Goal: Task Accomplishment & Management: Use online tool/utility

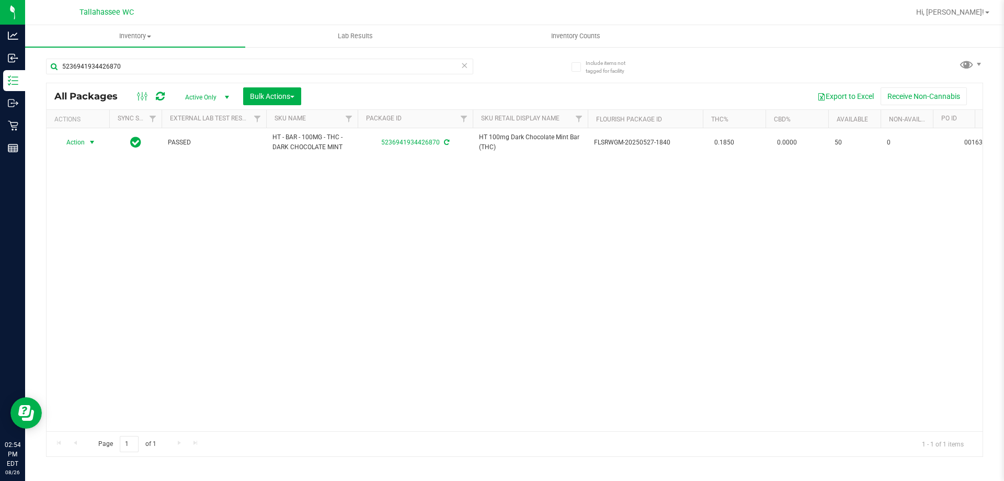
click at [464, 66] on icon at bounding box center [464, 65] width 7 height 13
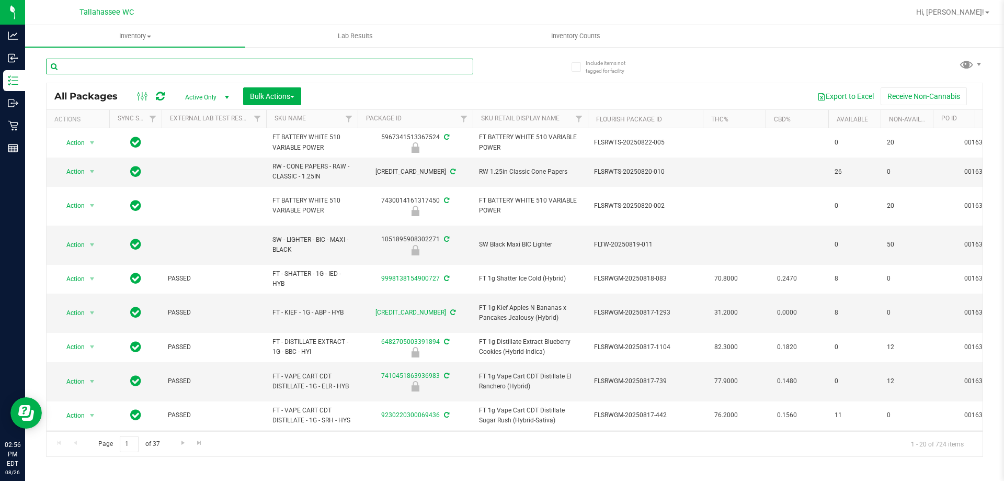
click at [210, 60] on input "text" at bounding box center [259, 67] width 427 height 16
paste input "W-JUN25DDF02-0702"
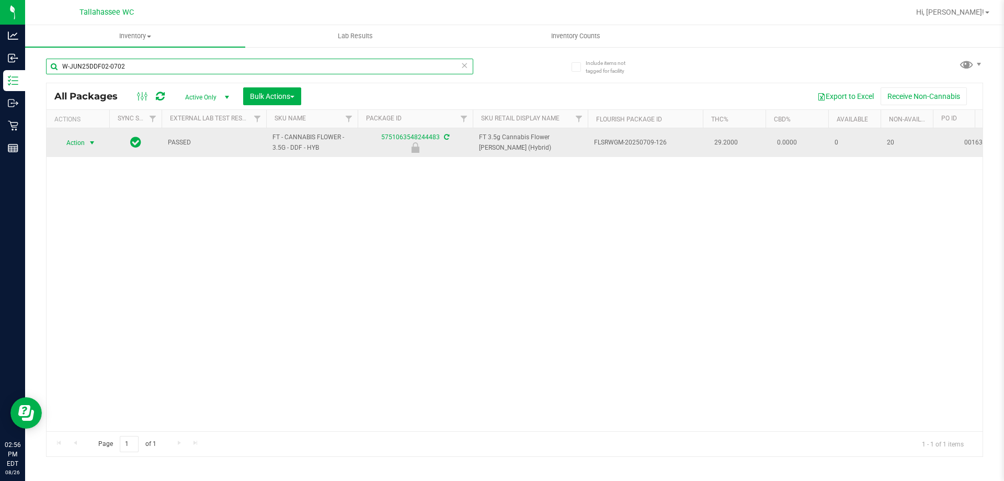
type input "W-JUN25DDF02-0702"
click at [95, 142] on span "select" at bounding box center [92, 143] width 8 height 8
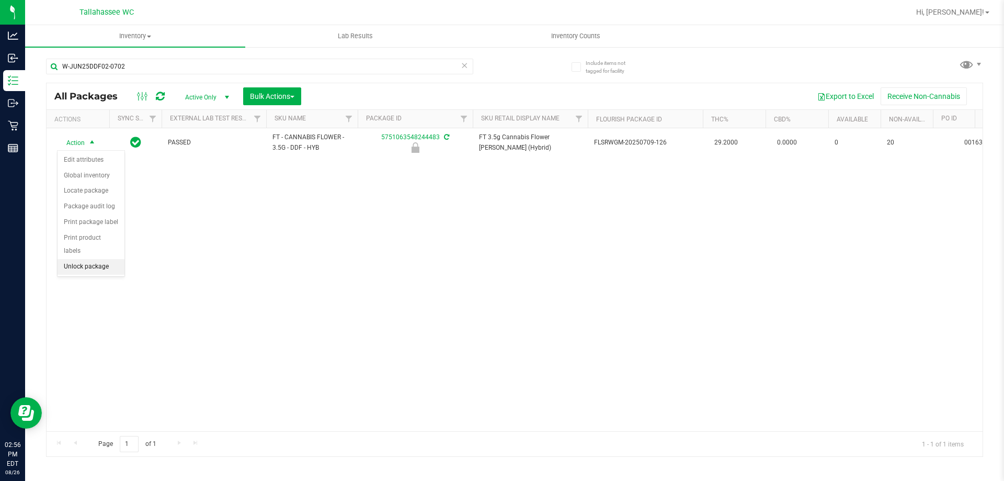
click at [104, 259] on li "Unlock package" at bounding box center [91, 267] width 67 height 16
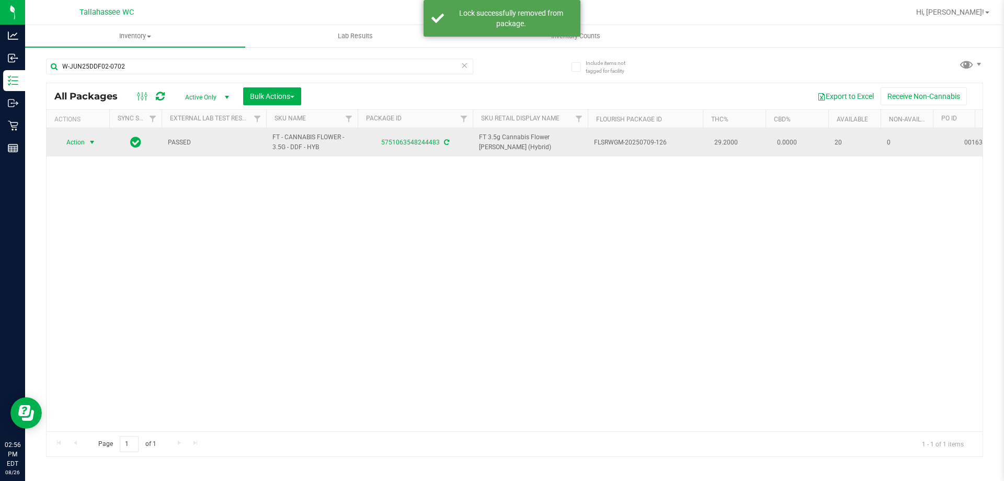
click at [83, 143] on span "Action" at bounding box center [71, 142] width 28 height 15
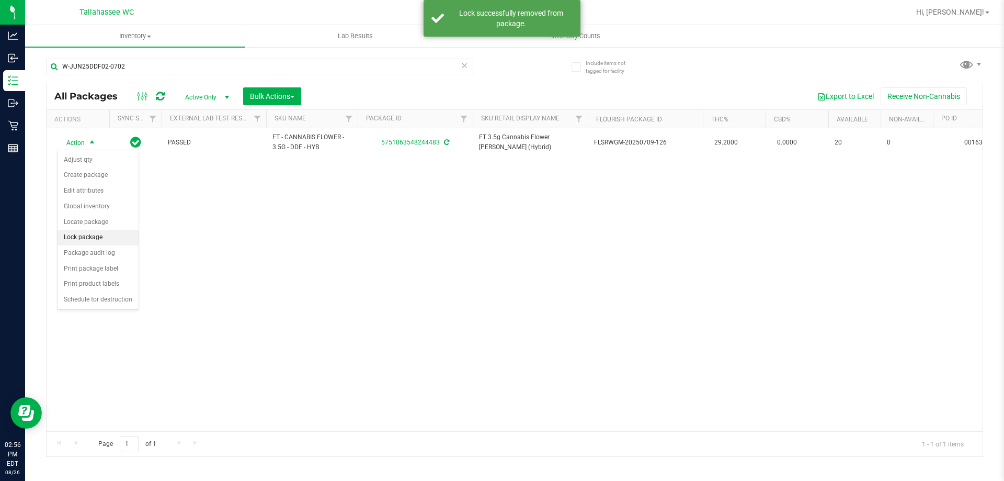
click at [115, 240] on li "Lock package" at bounding box center [98, 238] width 81 height 16
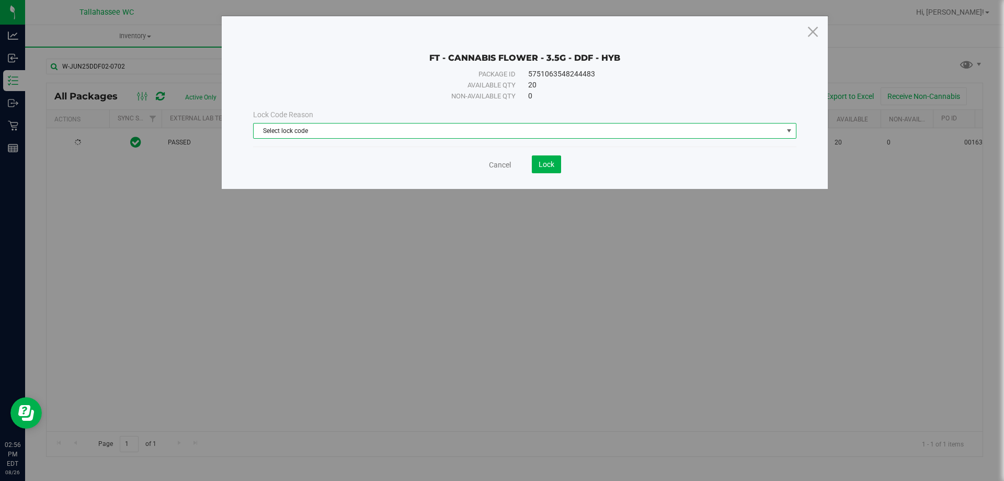
click at [559, 131] on span "Select lock code" at bounding box center [518, 130] width 529 height 15
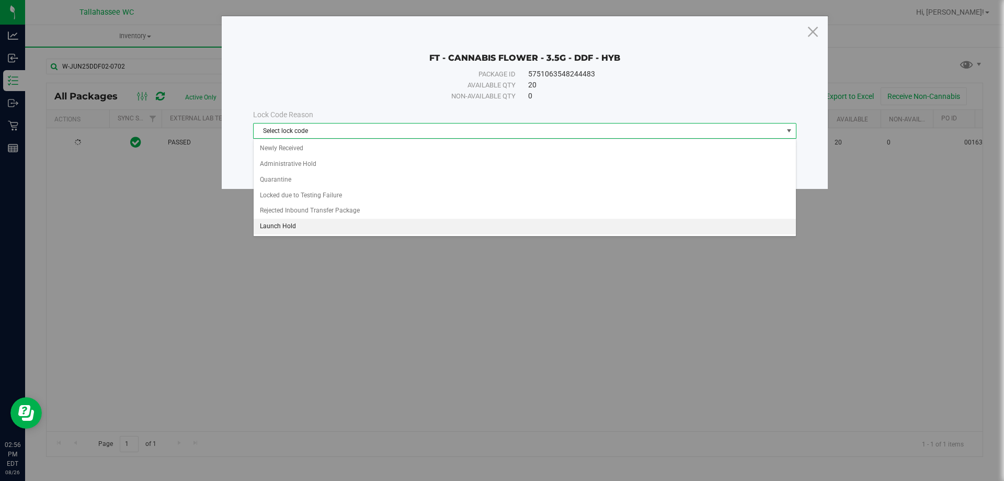
click at [345, 225] on li "Launch Hold" at bounding box center [525, 227] width 542 height 16
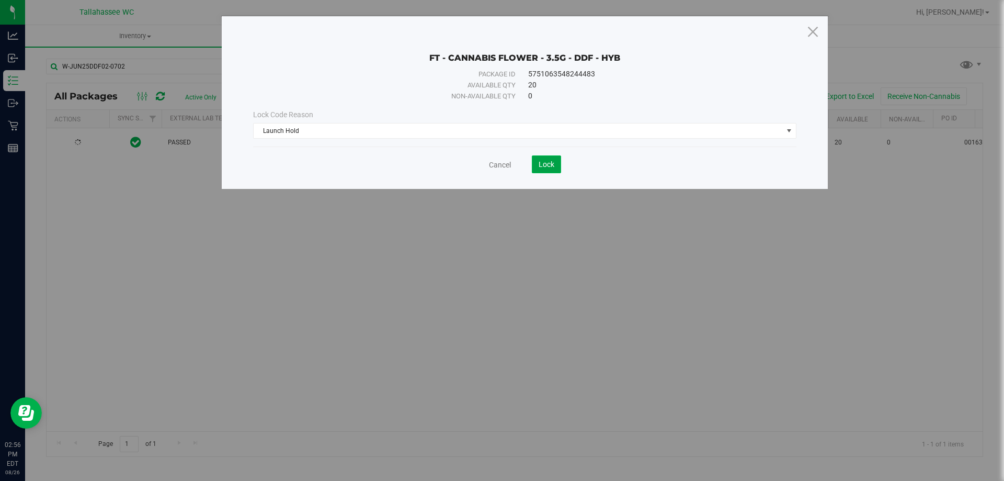
click at [536, 160] on button "Lock" at bounding box center [546, 164] width 29 height 18
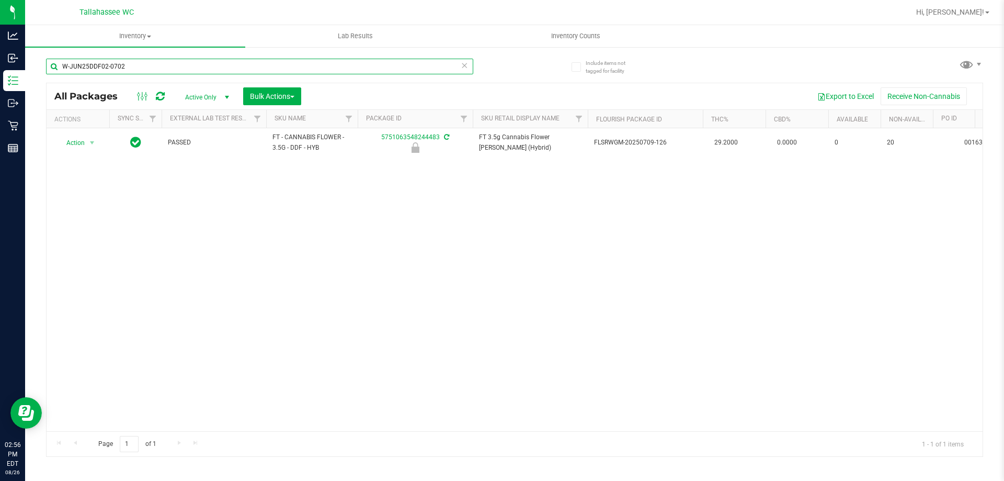
click at [217, 61] on input "W-JUN25DDF02-0702" at bounding box center [259, 67] width 427 height 16
paste input "APR25FIC02-0514"
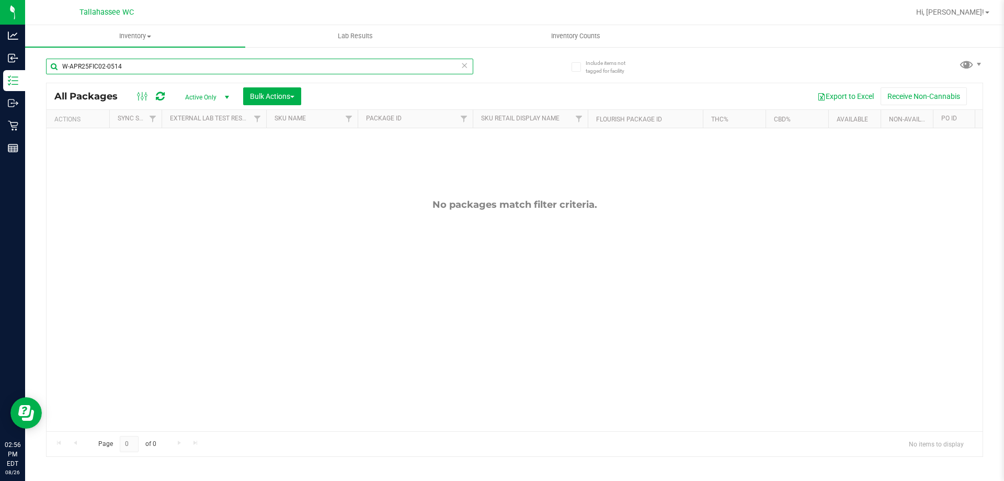
click at [332, 66] on input "W-APR25FIC02-0514" at bounding box center [259, 67] width 427 height 16
paste input "JUL25ARZ03-0723"
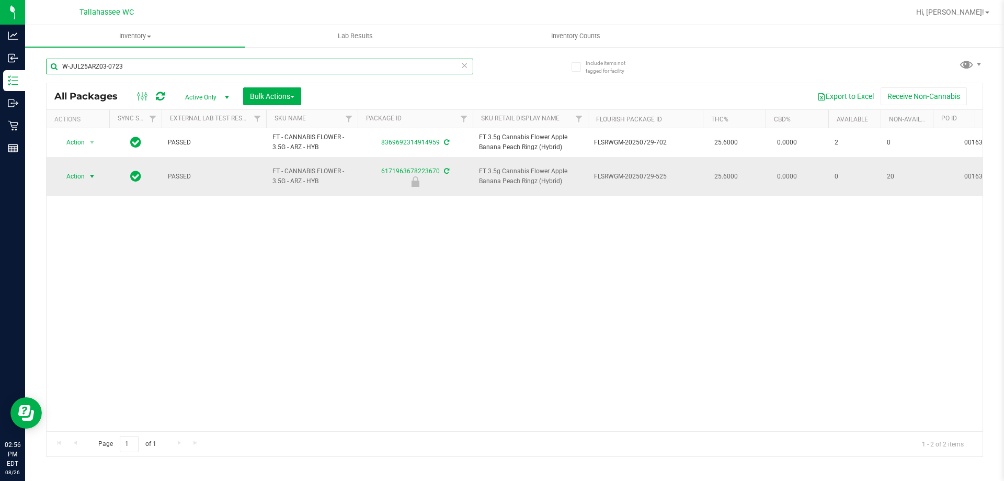
type input "W-JUL25ARZ03-0723"
click at [71, 172] on span "Action" at bounding box center [71, 176] width 28 height 15
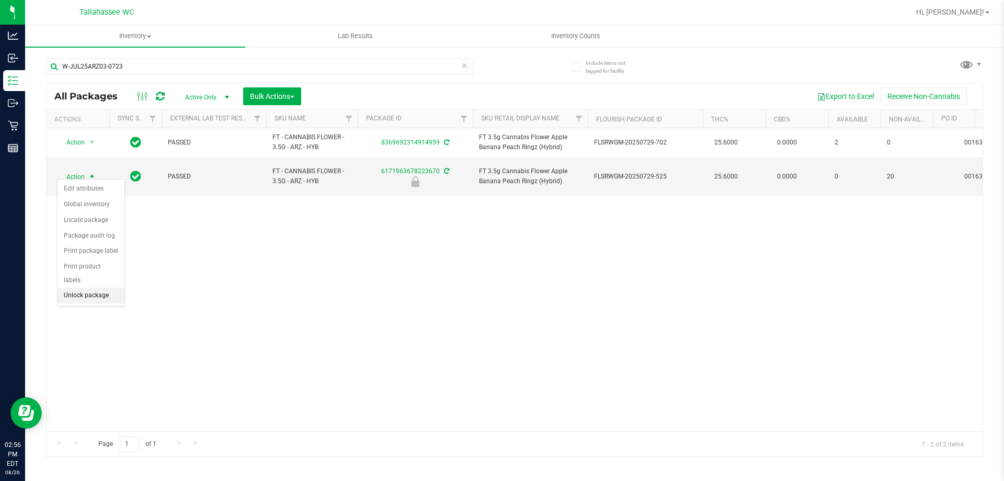
click at [98, 288] on li "Unlock package" at bounding box center [91, 296] width 67 height 16
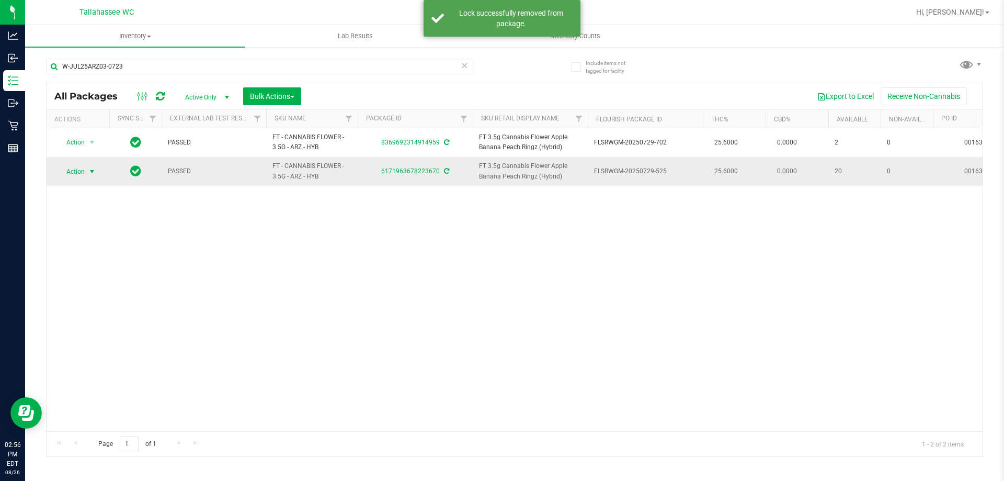
click at [91, 170] on span "select" at bounding box center [92, 171] width 8 height 8
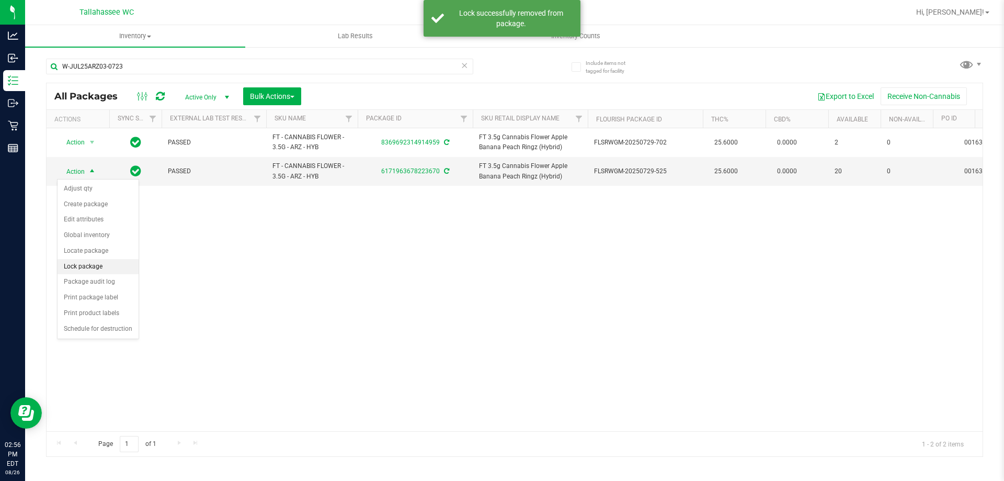
click at [104, 269] on li "Lock package" at bounding box center [98, 267] width 81 height 16
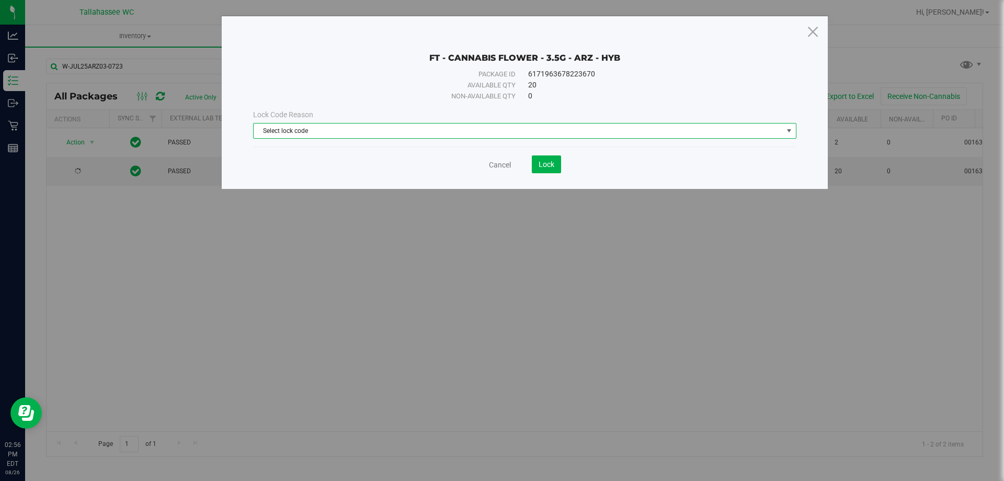
click at [588, 125] on span "Select lock code" at bounding box center [518, 130] width 529 height 15
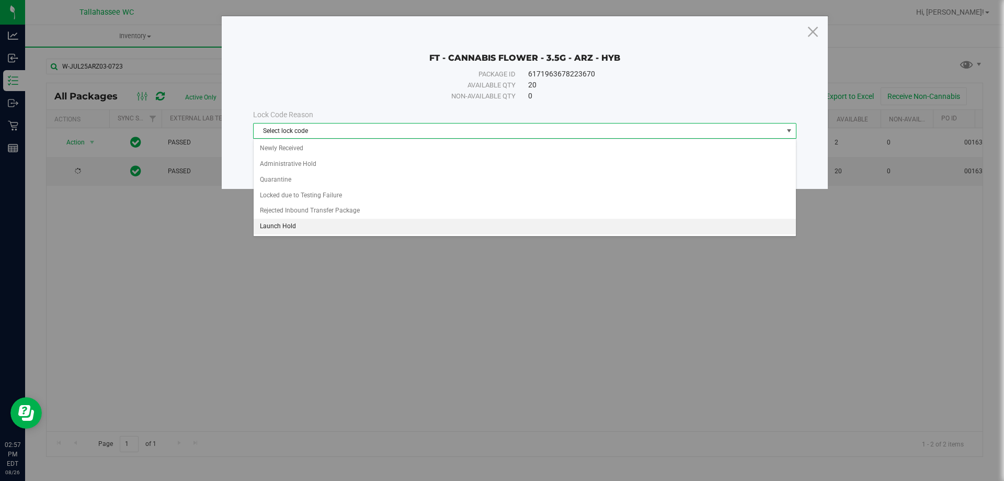
click at [332, 230] on li "Launch Hold" at bounding box center [525, 227] width 542 height 16
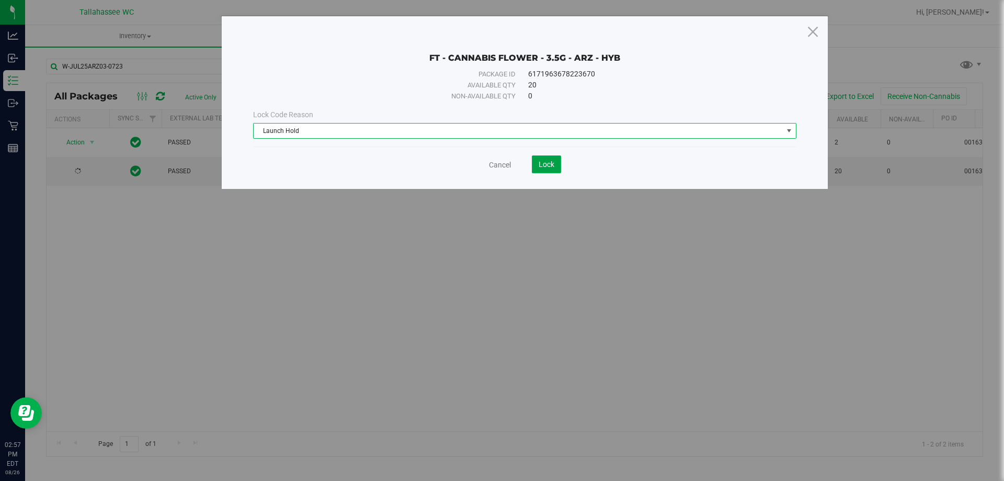
click at [542, 168] on button "Lock" at bounding box center [546, 164] width 29 height 18
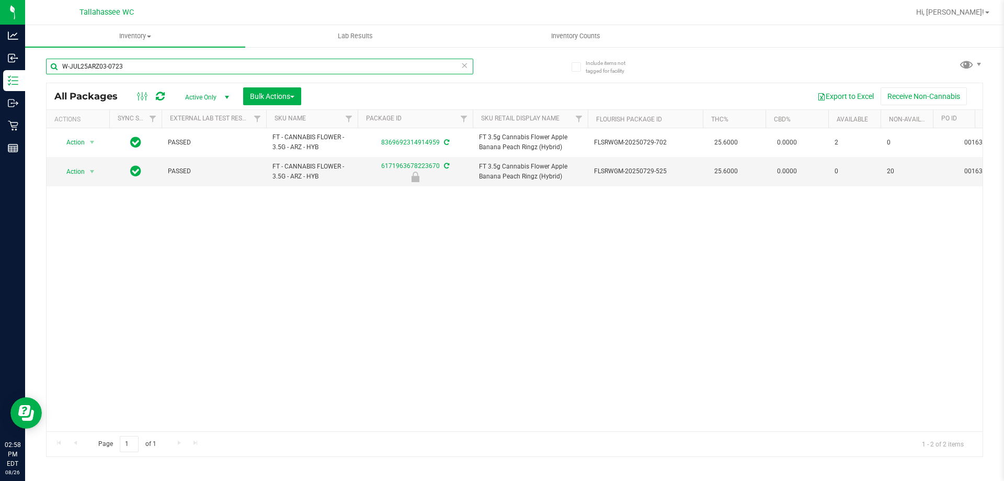
click at [190, 72] on input "W-JUL25ARZ03-0723" at bounding box center [259, 67] width 427 height 16
paste input "N25PBS02-0616"
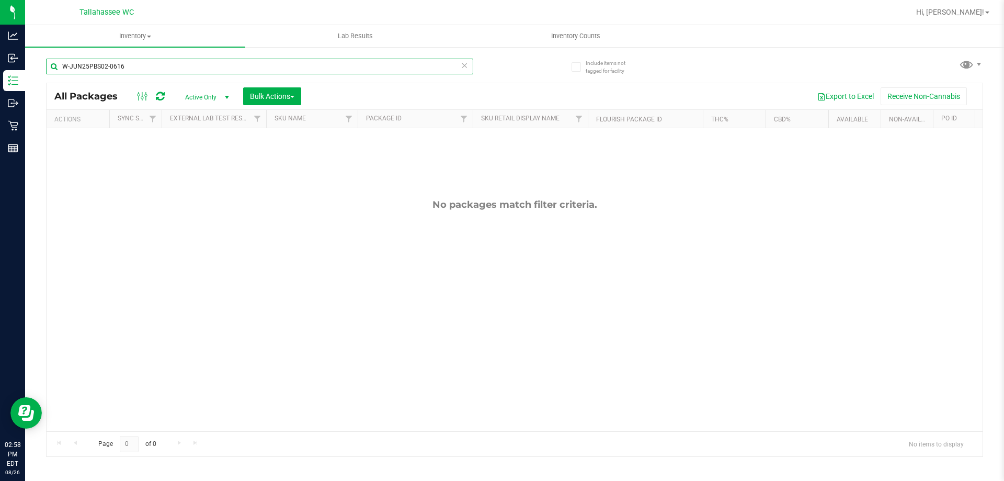
click at [266, 63] on input "W-JUN25PBS02-0616" at bounding box center [259, 67] width 427 height 16
paste input "FFP01-0701"
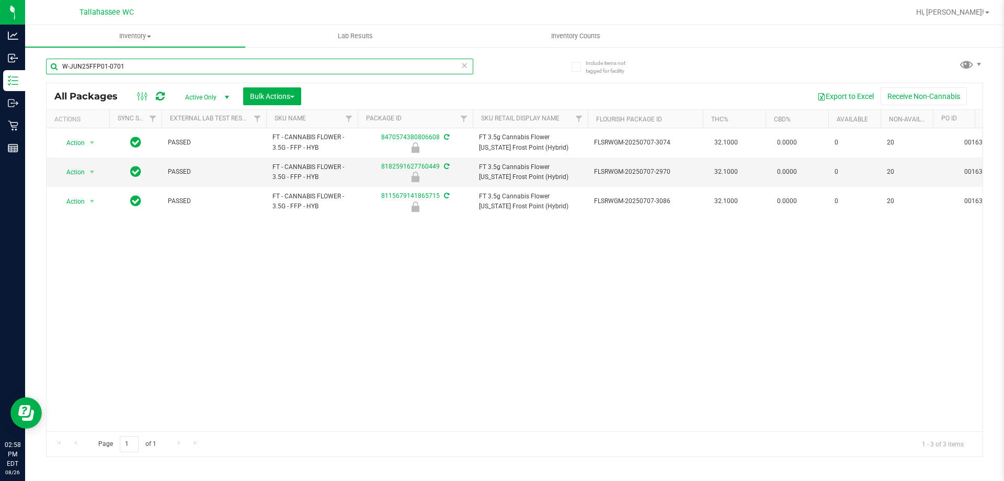
click at [182, 63] on input "W-JUN25FFP01-0701" at bounding box center [259, 67] width 427 height 16
paste input "AUG25GRZ01-0809"
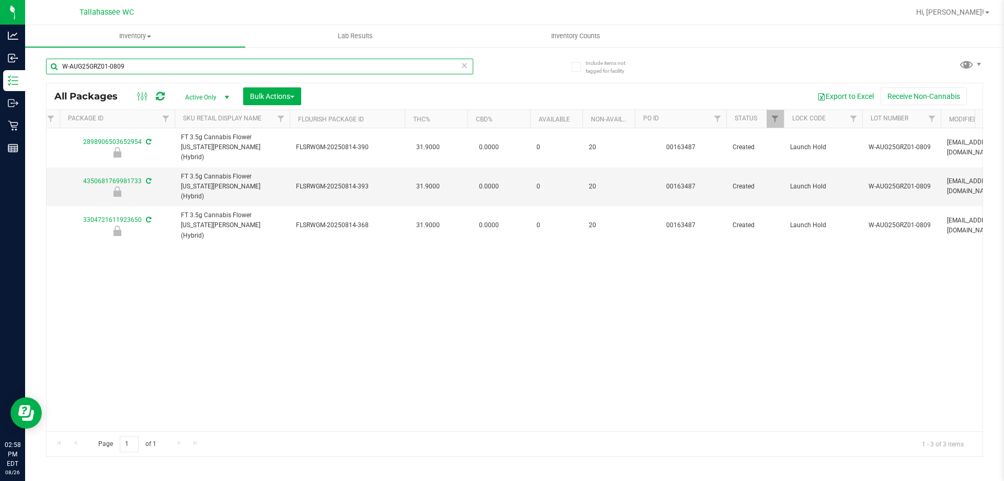
scroll to position [0, 209]
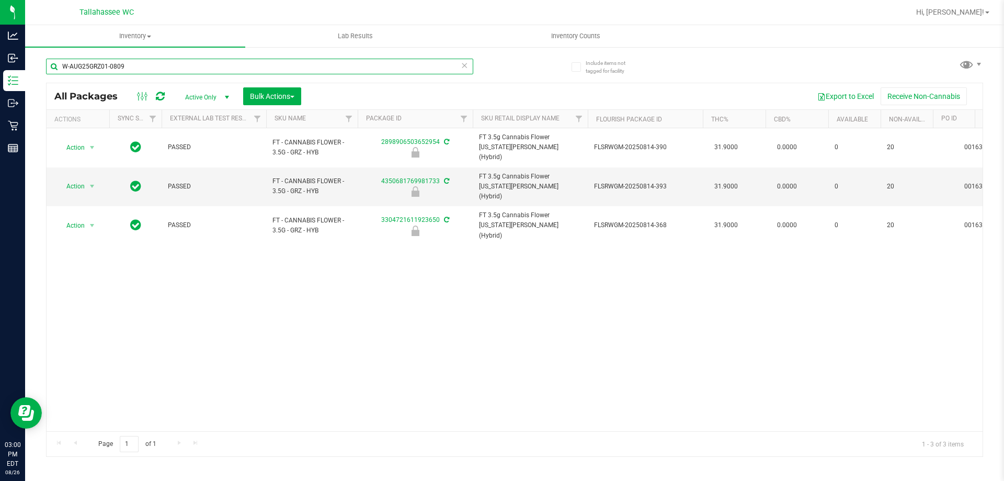
click at [268, 65] on input "W-AUG25GRZ01-0809" at bounding box center [259, 67] width 427 height 16
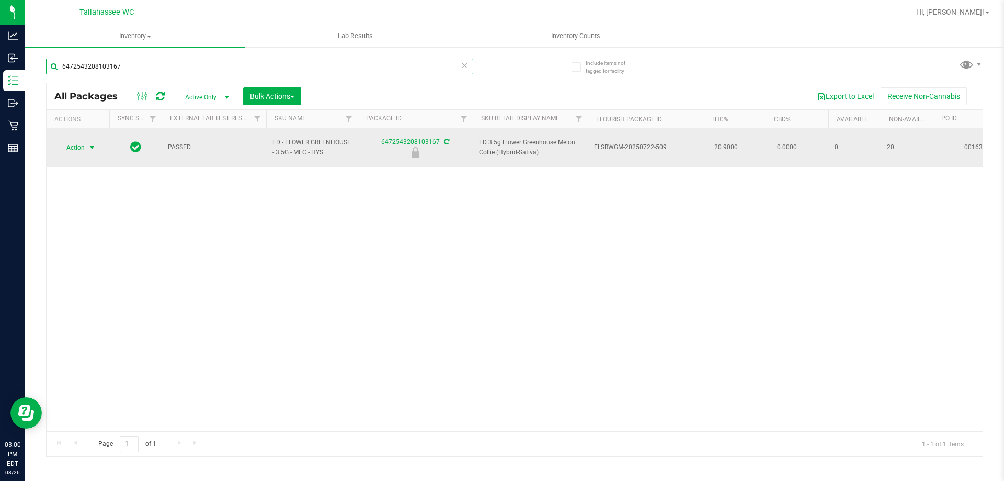
type input "6472543208103167"
drag, startPoint x: 83, startPoint y: 142, endPoint x: 94, endPoint y: 145, distance: 11.3
click at [83, 142] on span "Action" at bounding box center [71, 147] width 28 height 15
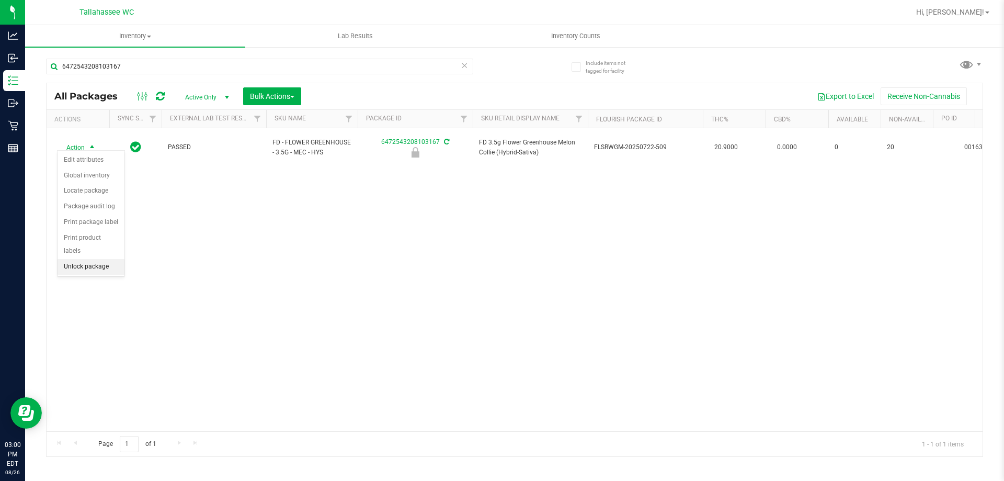
click at [105, 259] on li "Unlock package" at bounding box center [91, 267] width 67 height 16
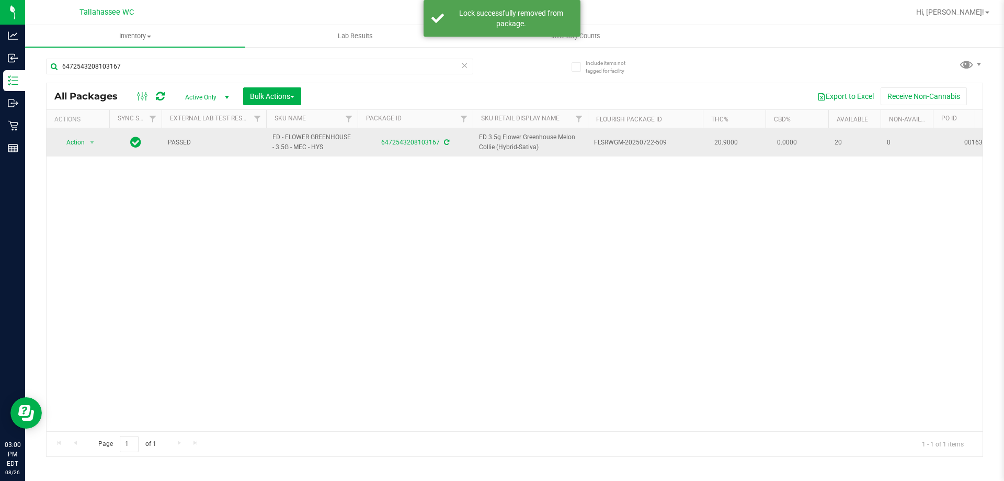
drag, startPoint x: 332, startPoint y: 148, endPoint x: 264, endPoint y: 134, distance: 68.8
copy tr "FD - FLOWER GREENHOUSE - 3.5G - MEC - HYS"
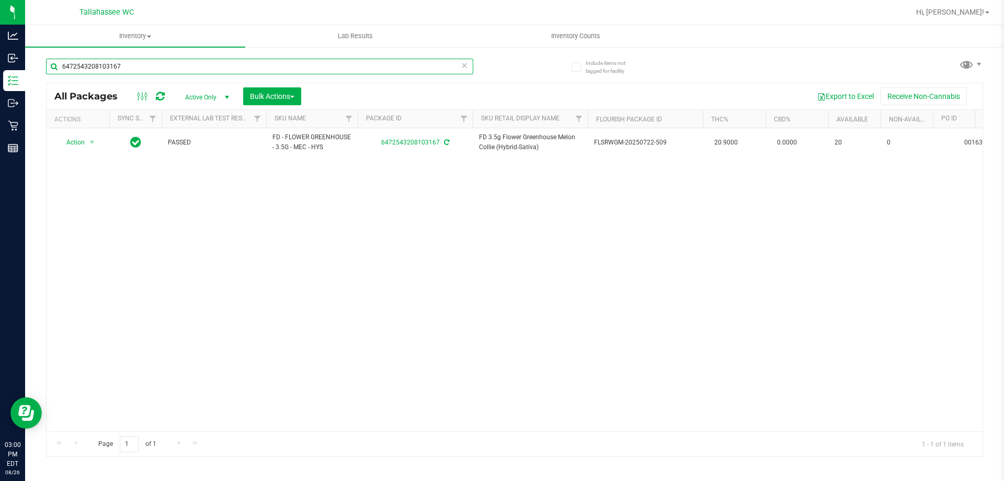
click at [228, 68] on input "6472543208103167" at bounding box center [259, 67] width 427 height 16
paste input "FD - FLOWER GREENHOUSE - 3.5G - MEC - HYS"
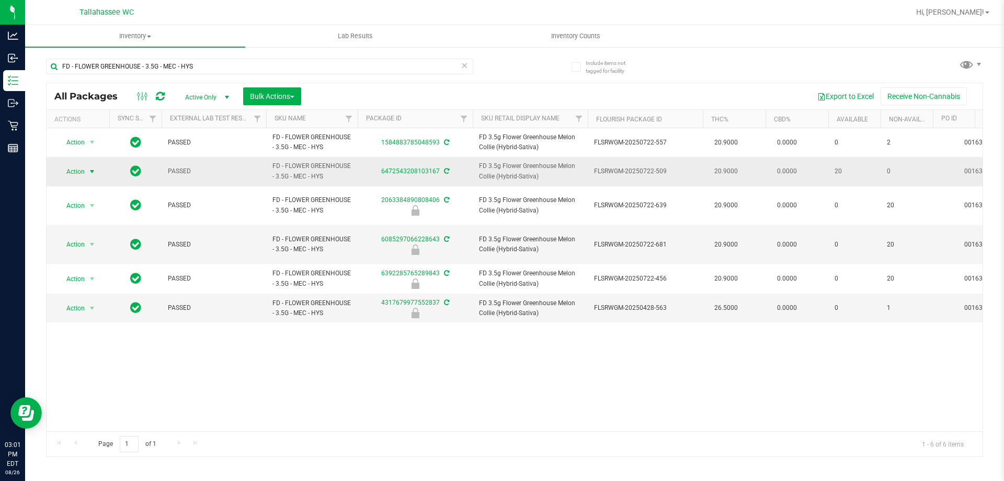
click at [86, 173] on span "select" at bounding box center [92, 171] width 13 height 15
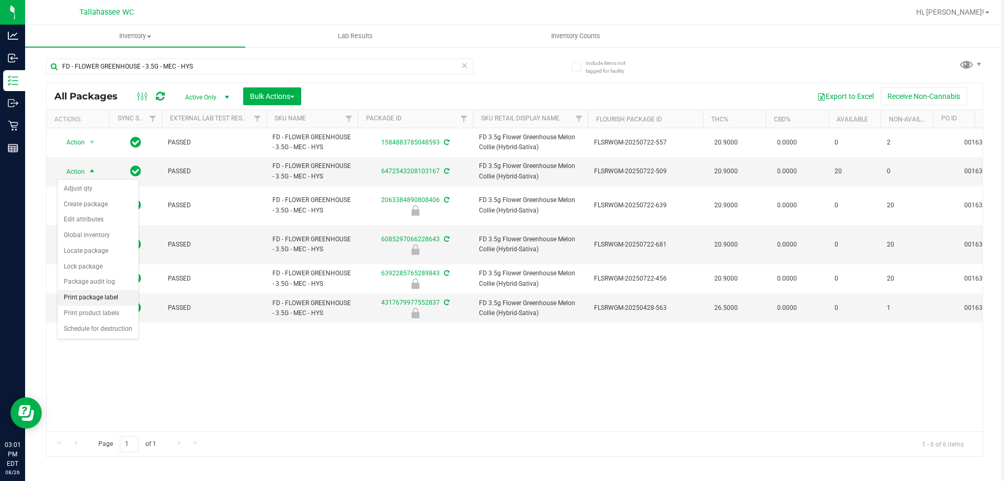
click at [109, 298] on li "Print package label" at bounding box center [98, 298] width 81 height 16
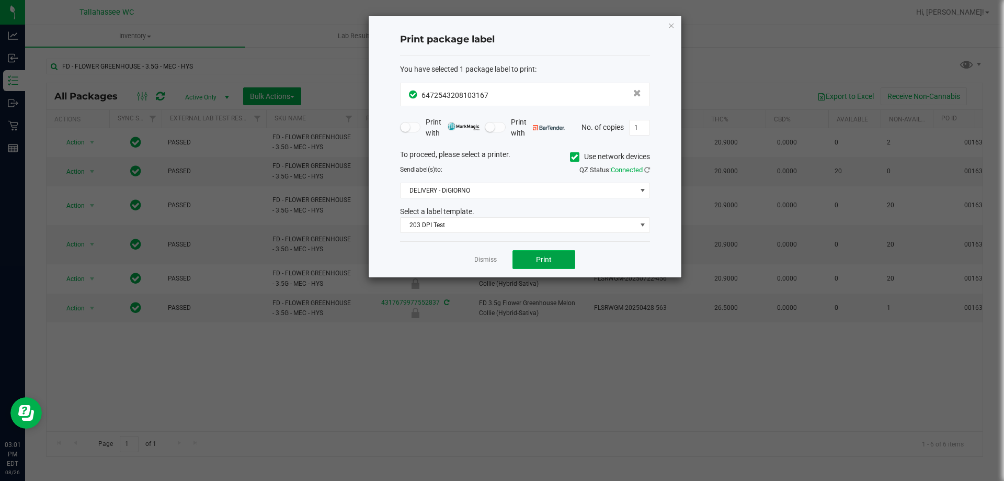
click at [550, 266] on button "Print" at bounding box center [544, 259] width 63 height 19
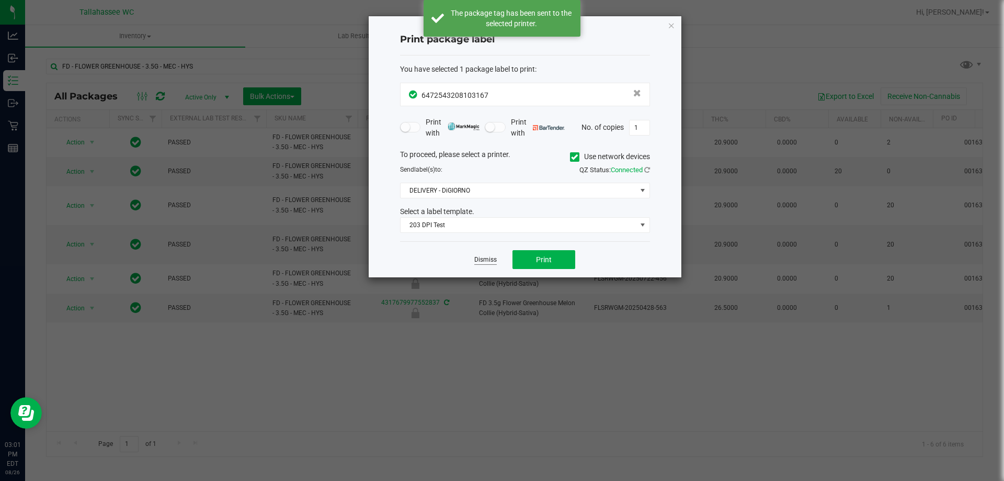
click at [489, 261] on link "Dismiss" at bounding box center [485, 259] width 22 height 9
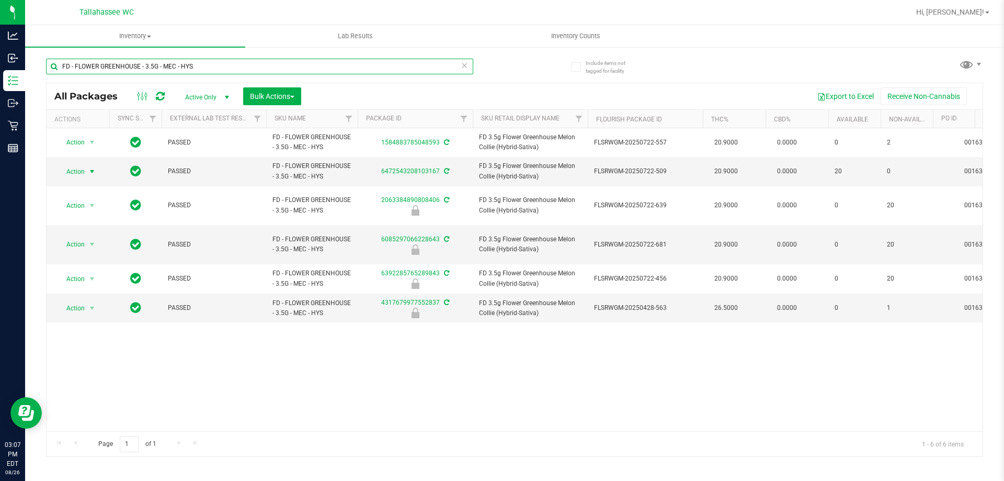
click at [260, 63] on input "FD - FLOWER GREENHOUSE - 3.5G - MEC - HYS" at bounding box center [259, 67] width 427 height 16
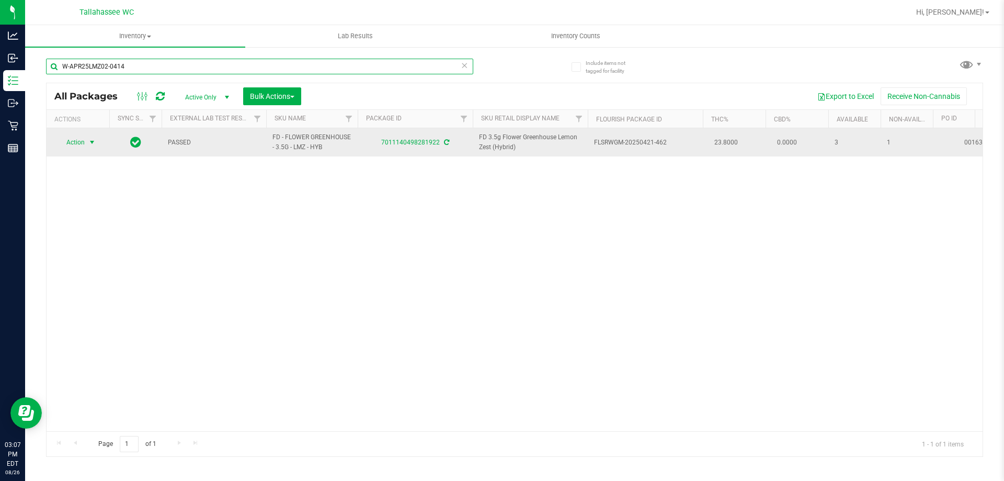
type input "W-APR25LMZ02-0414"
click at [87, 141] on span "select" at bounding box center [92, 142] width 13 height 15
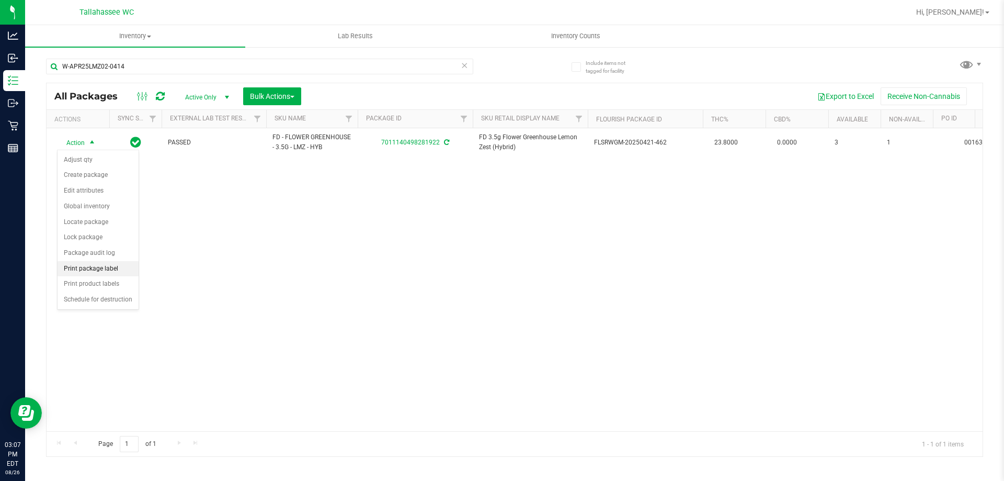
click at [112, 269] on li "Print package label" at bounding box center [98, 269] width 81 height 16
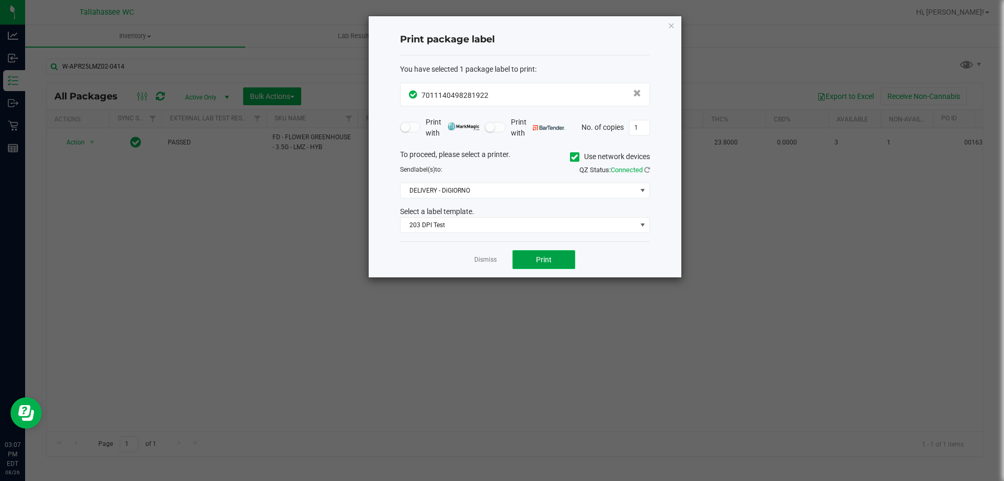
click at [550, 259] on span "Print" at bounding box center [544, 259] width 16 height 8
click at [551, 260] on span "Print" at bounding box center [544, 259] width 16 height 8
click at [485, 263] on link "Dismiss" at bounding box center [485, 259] width 22 height 9
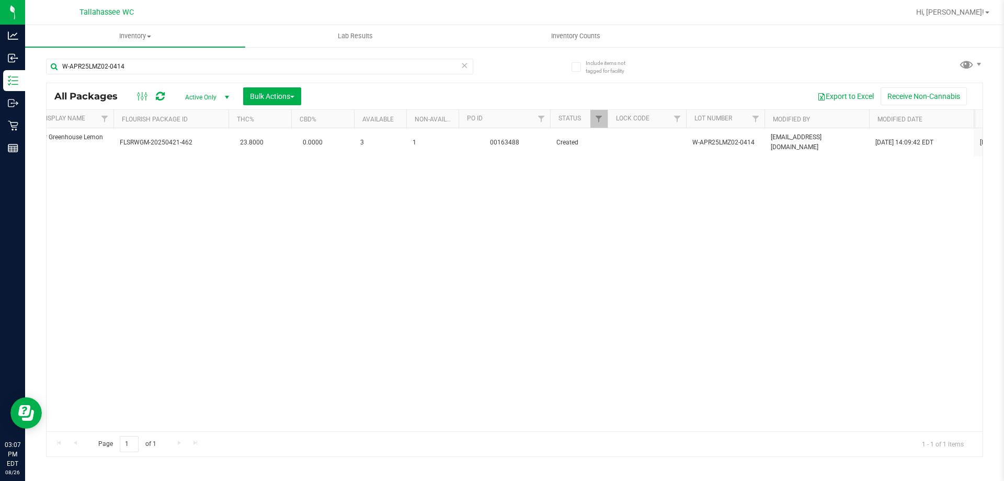
scroll to position [0, 476]
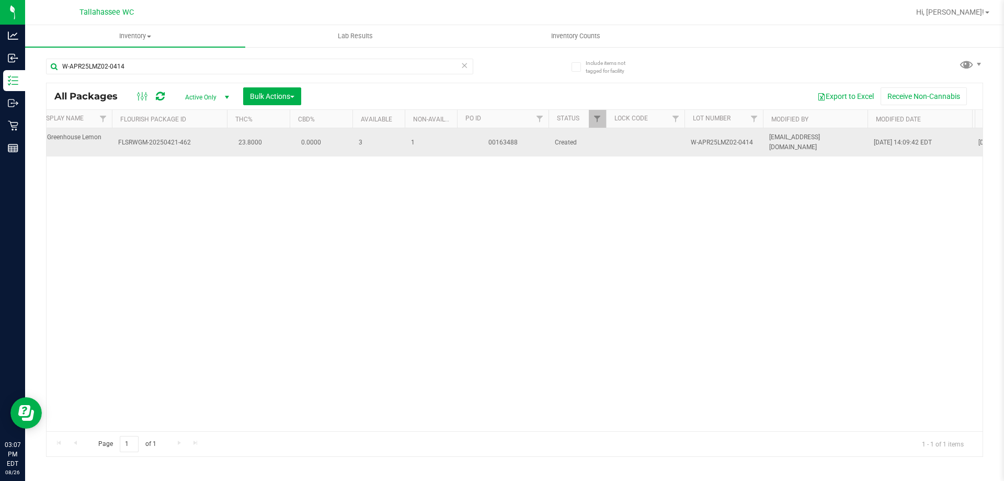
click at [721, 143] on span "W-APR25LMZ02-0414" at bounding box center [724, 143] width 66 height 10
copy tr "W-APR25LMZ02-0414"
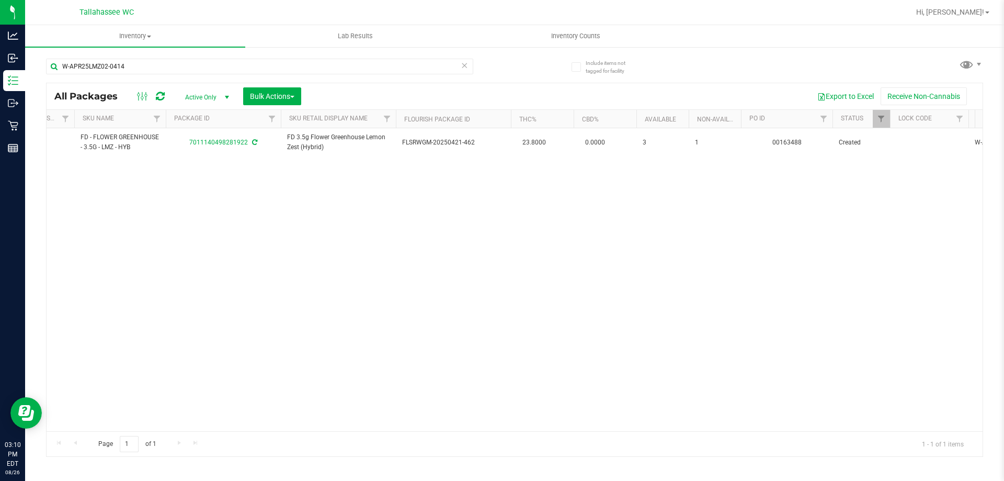
scroll to position [0, 169]
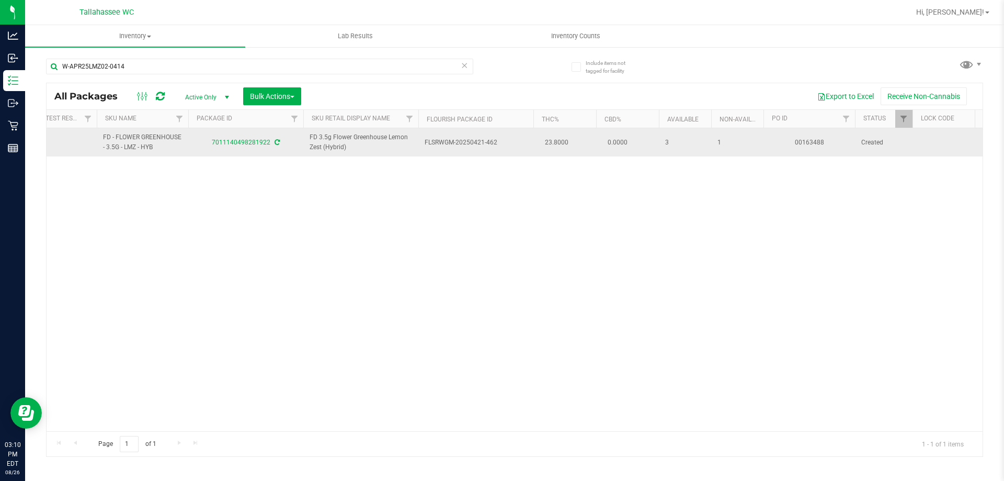
click at [464, 142] on span "FLSRWGM-20250421-462" at bounding box center [476, 143] width 103 height 10
copy td "FLSRWGM-20250421-462"
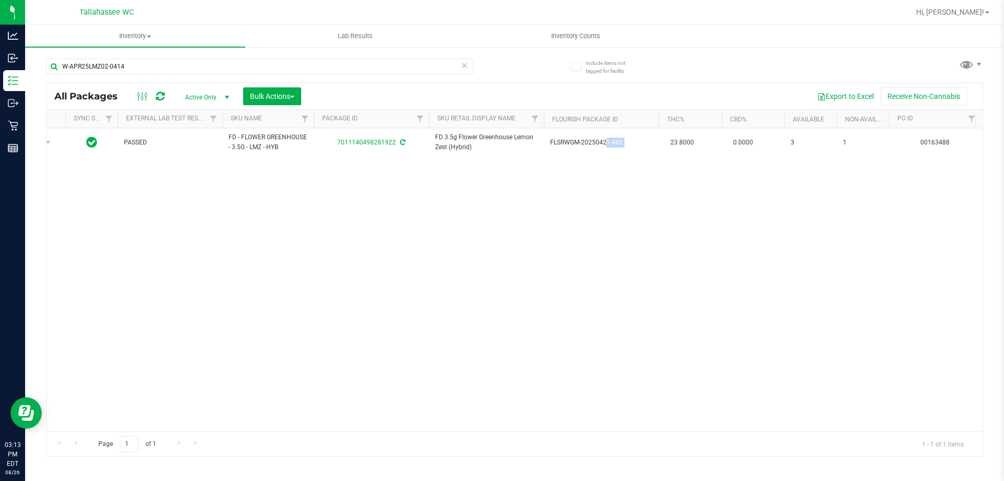
scroll to position [0, 24]
